Goal: Task Accomplishment & Management: Manage account settings

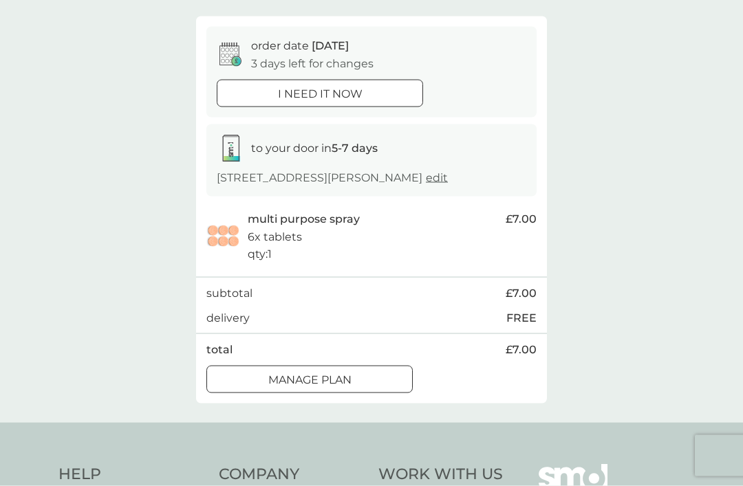
scroll to position [111, 0]
click at [365, 389] on div "Manage plan" at bounding box center [309, 380] width 205 height 18
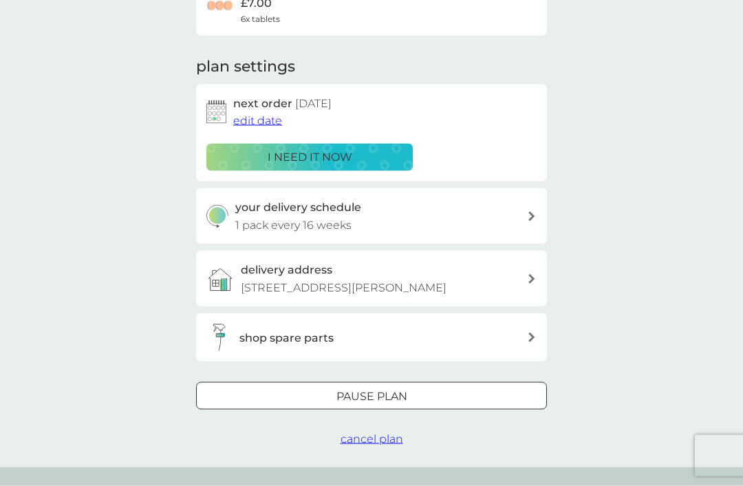
scroll to position [149, 0]
click at [386, 445] on span "cancel plan" at bounding box center [371, 438] width 63 height 13
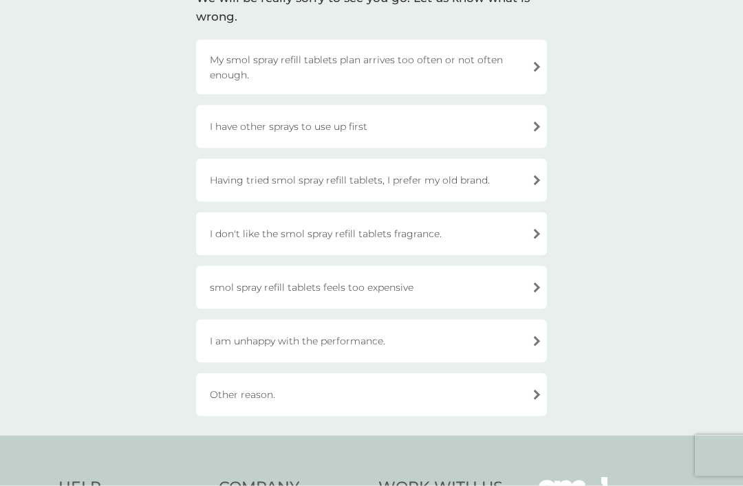
scroll to position [124, 0]
click at [406, 390] on div "Other reason." at bounding box center [371, 394] width 351 height 43
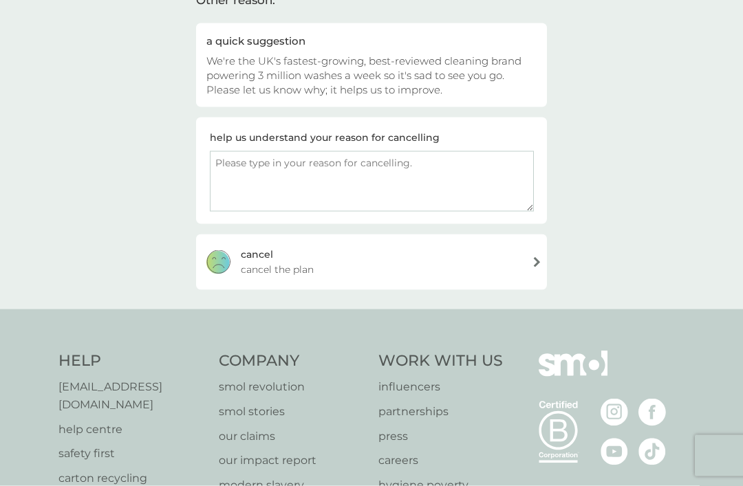
scroll to position [124, 0]
click at [450, 163] on textarea at bounding box center [372, 181] width 324 height 61
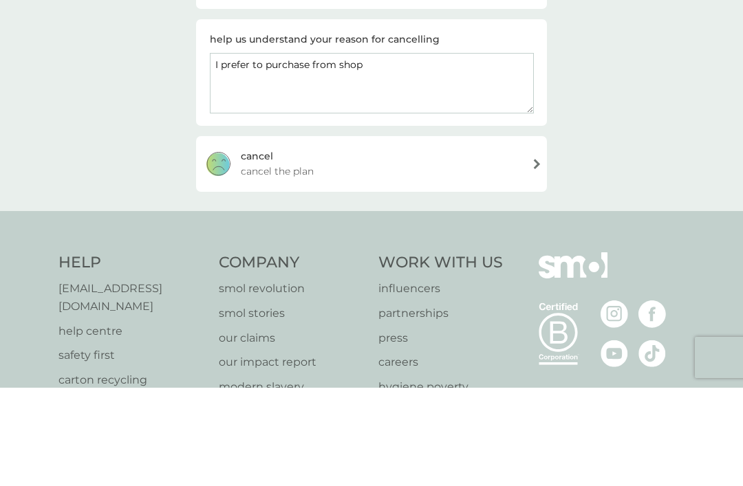
type textarea "I prefer to purchase from shop"
click at [514, 235] on div "[PERSON_NAME] the plan" at bounding box center [371, 262] width 351 height 55
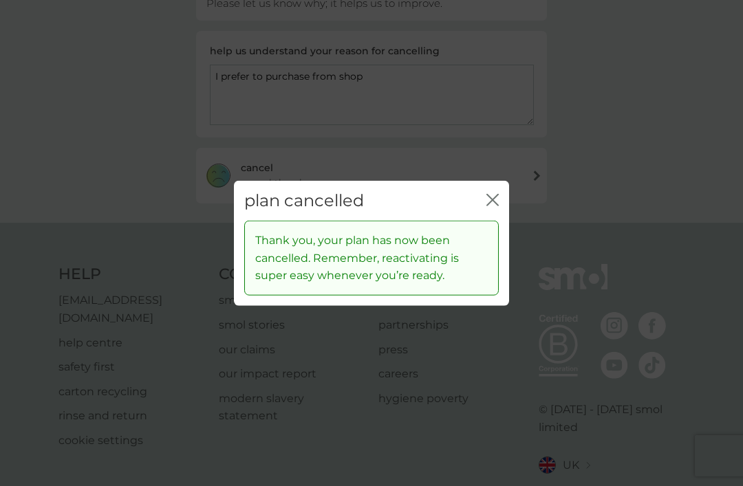
click at [498, 205] on icon "close" at bounding box center [495, 199] width 6 height 11
